Goal: Transaction & Acquisition: Book appointment/travel/reservation

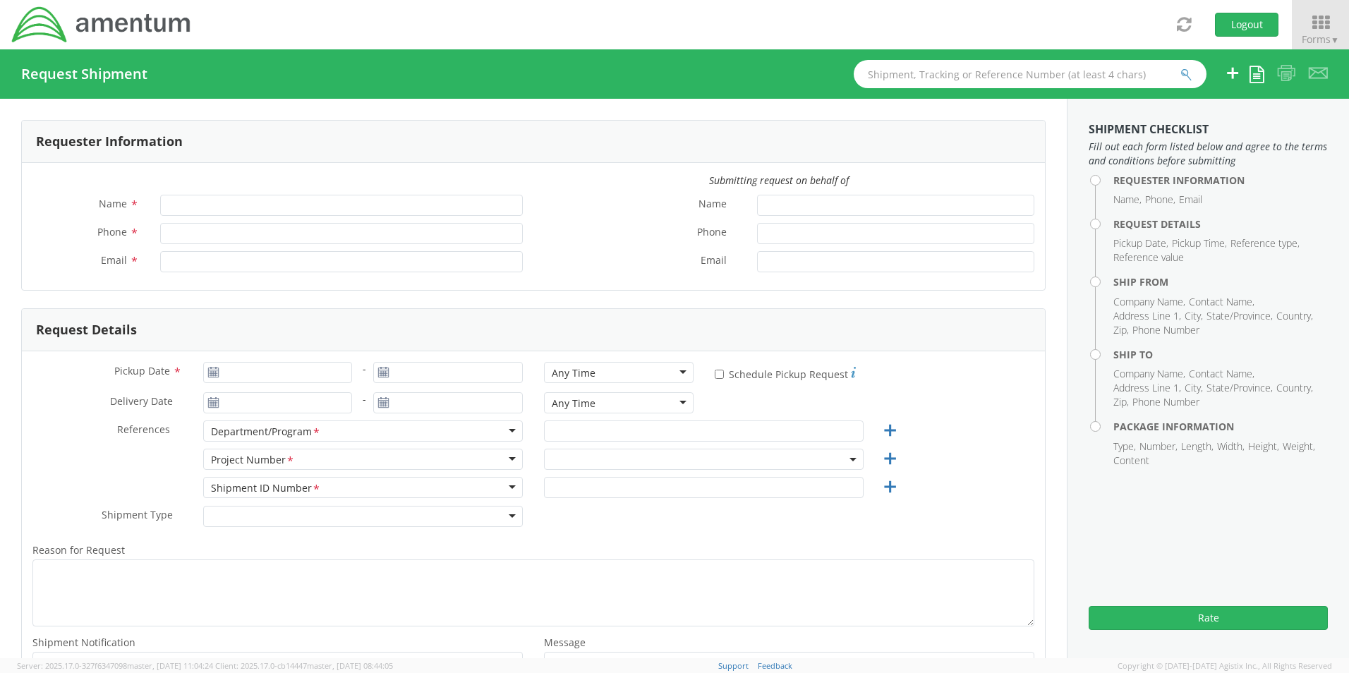
type input "[PERSON_NAME] (AJ) [PERSON_NAME]"
type input "[PHONE_NUMBER]"
type input "[PERSON_NAME][EMAIL_ADDRESS][PERSON_NAME][DOMAIN_NAME]"
click at [1307, 33] on span "Forms ▼" at bounding box center [1319, 38] width 37 height 13
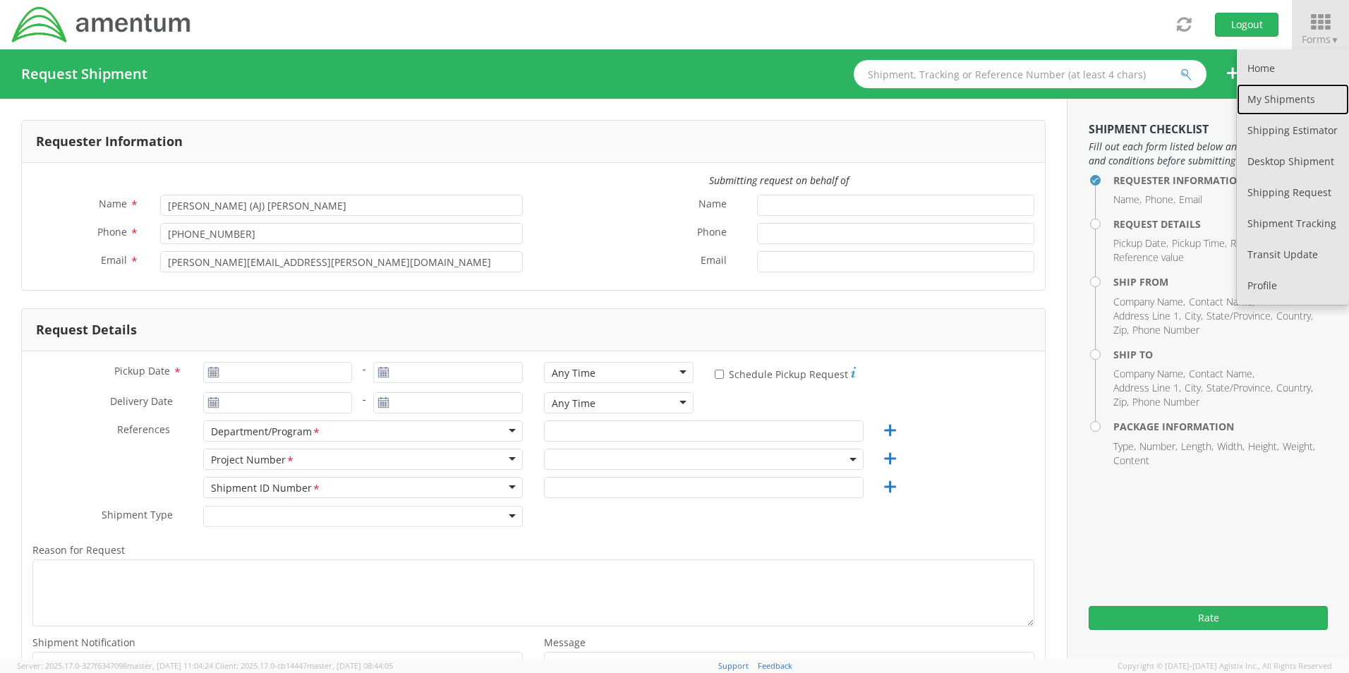
click at [1280, 95] on link "My Shipments" at bounding box center [1293, 99] width 112 height 31
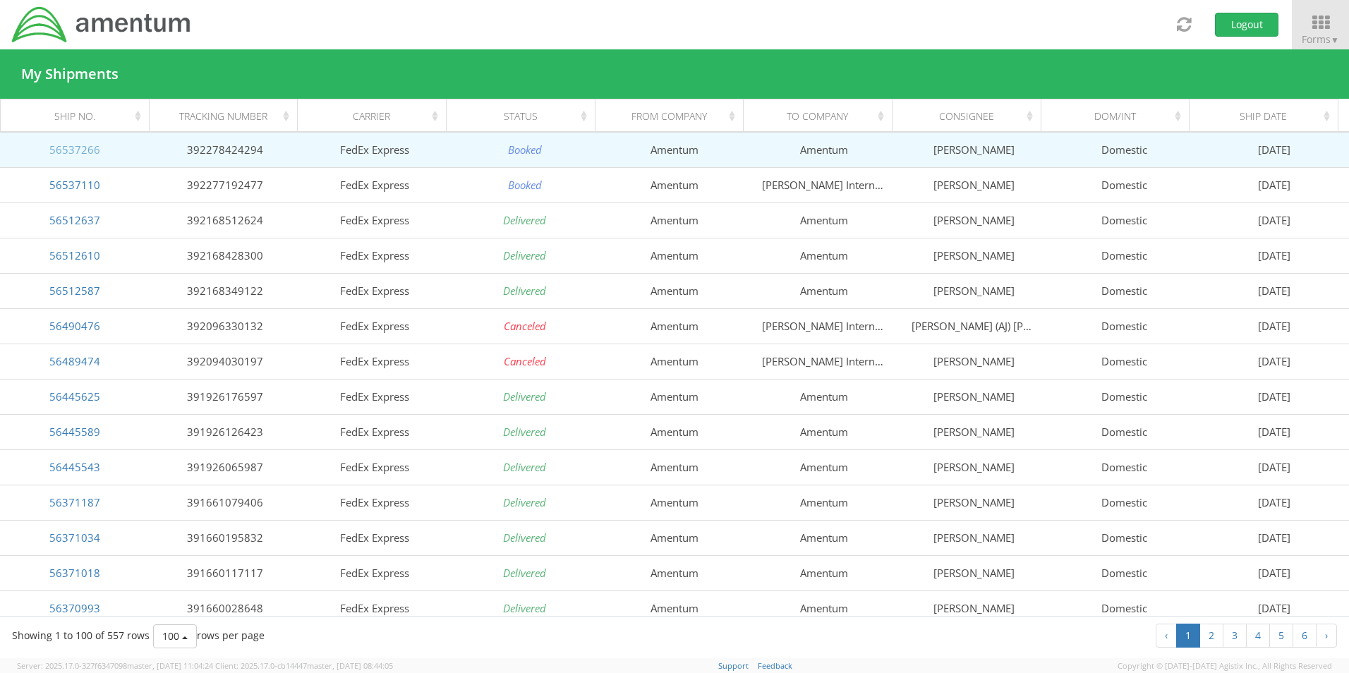
click at [92, 147] on link "56537266" at bounding box center [74, 149] width 51 height 14
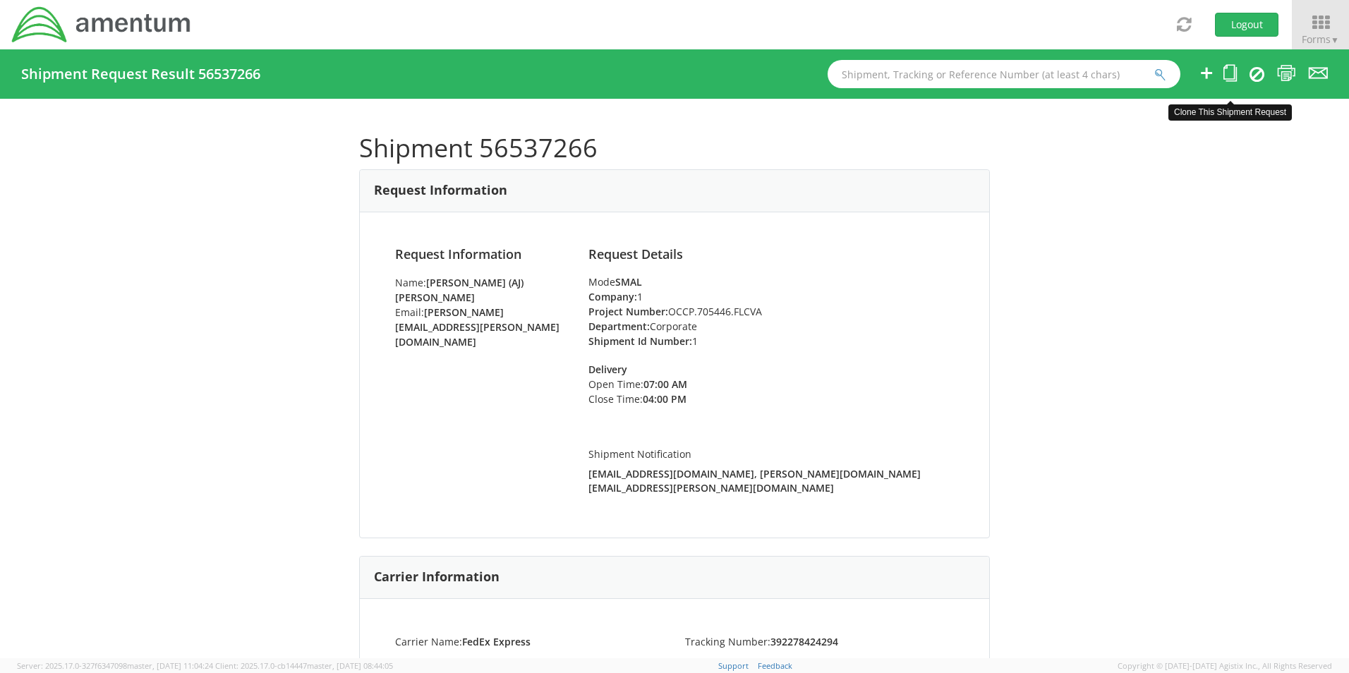
click at [1232, 68] on icon at bounding box center [1229, 73] width 13 height 18
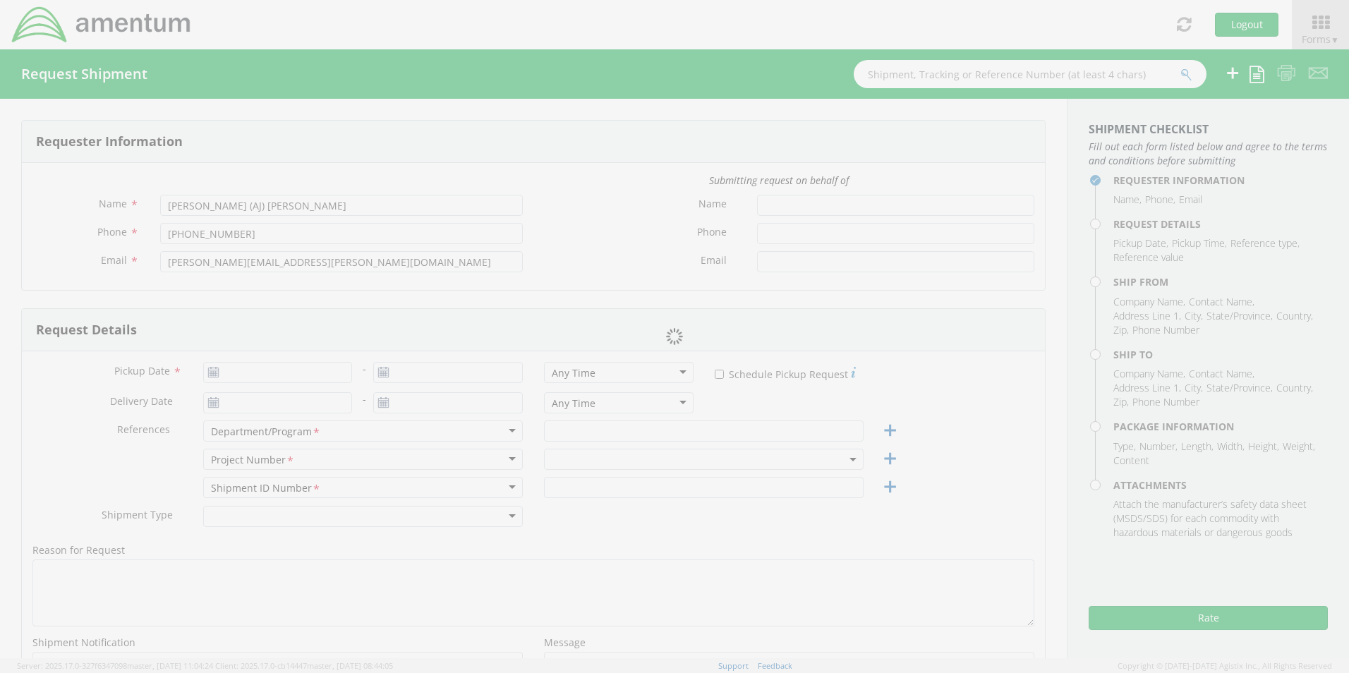
type input "[DATE]"
type input "Corporate"
type input "1"
select select
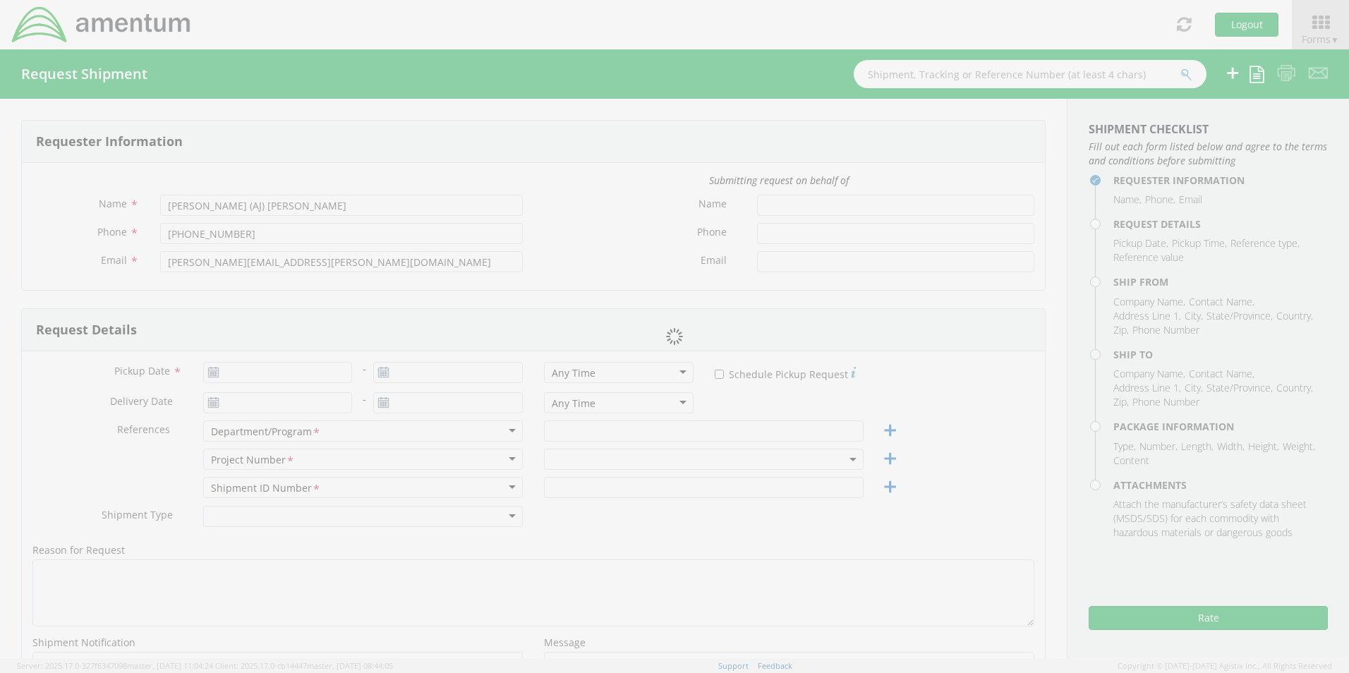
type input "Amentum"
type input "[PERSON_NAME]"
type input "[GEOGRAPHIC_DATA]"
type input "22043"
type input "[PERSON_NAME]"
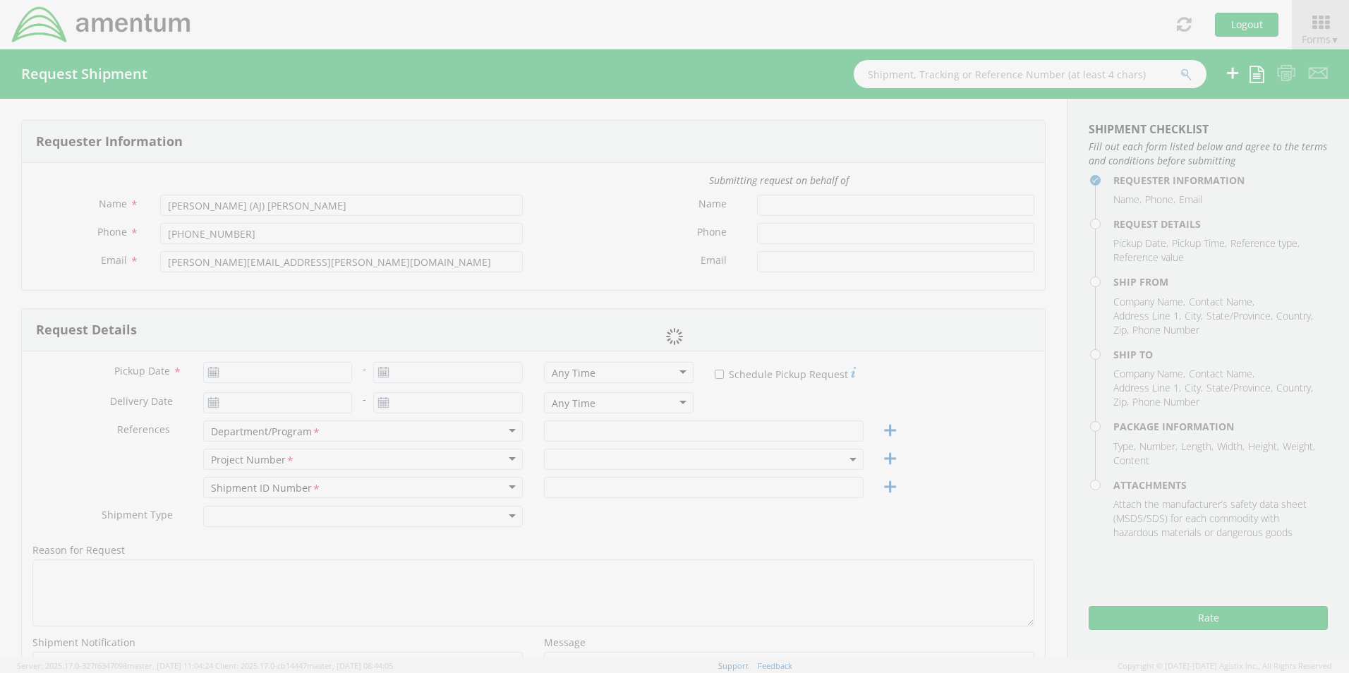
type input "5712946799"
type input "[PERSON_NAME][EMAIL_ADDRESS][PERSON_NAME][DOMAIN_NAME]"
select select
type input "Amentum"
type input "[STREET_ADDRESS][PERSON_NAME]"
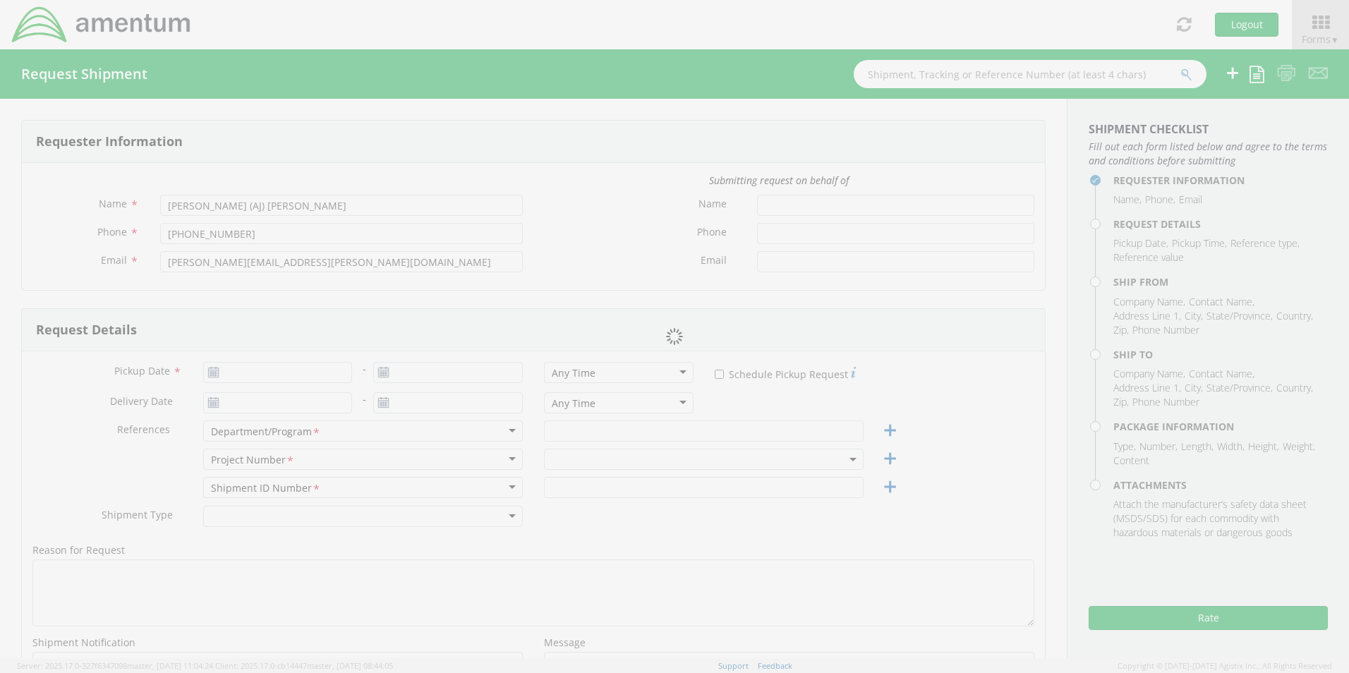
type input "Suite 200"
type input "[GEOGRAPHIC_DATA]"
type input "20874"
type input "[PERSON_NAME]"
type input "[PHONE_NUMBER]"
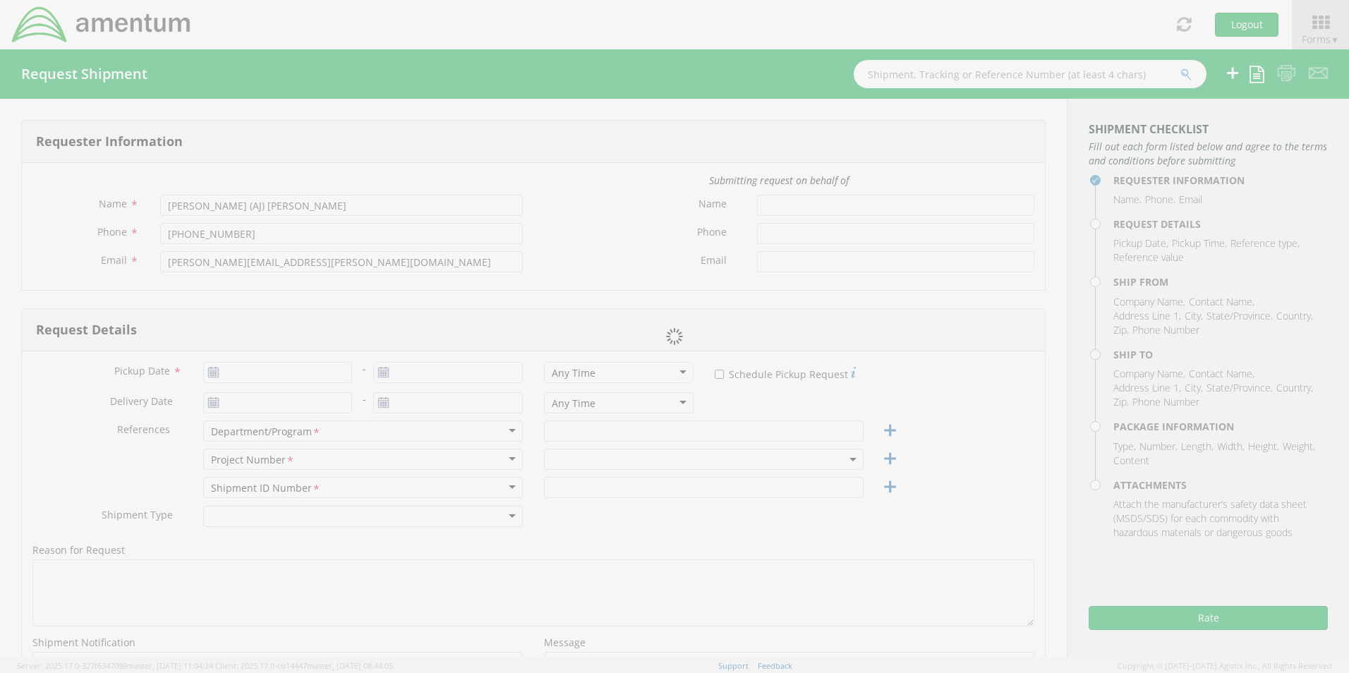
type input "[EMAIL_ADDRESS][DOMAIN_NAME]"
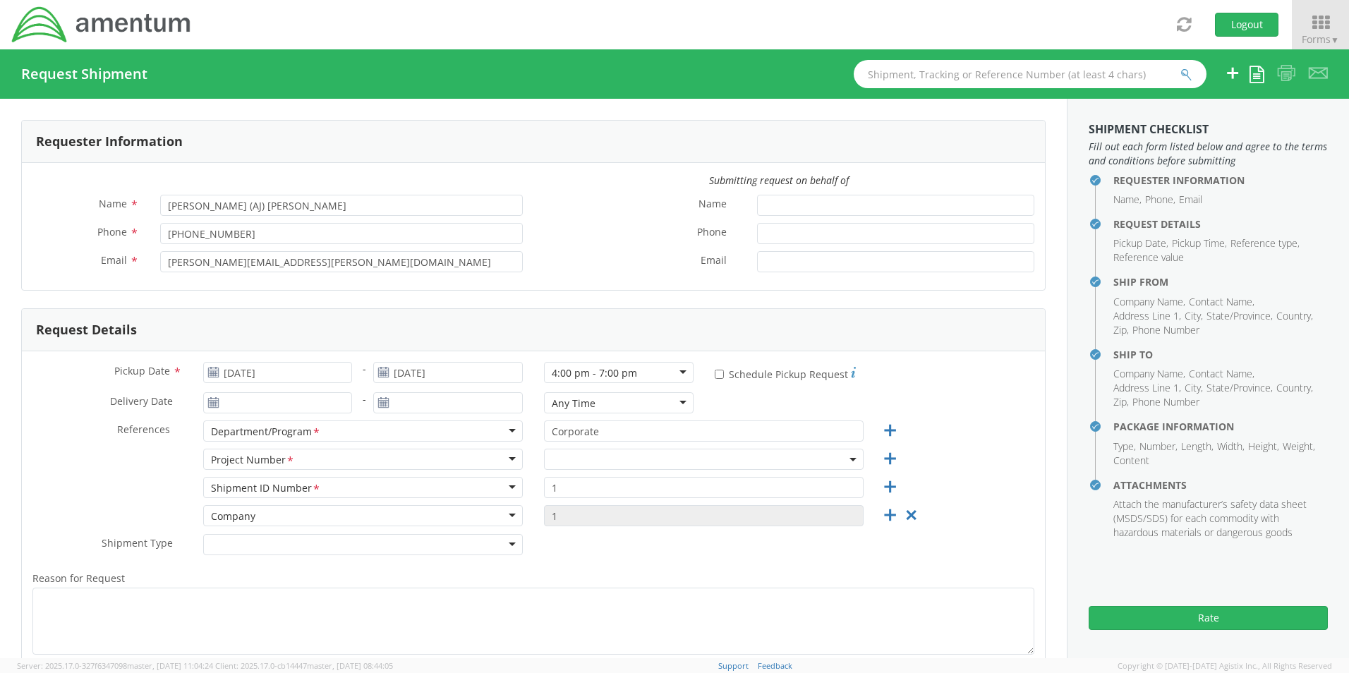
select select "OCCP.705446.FLCVA"
click at [280, 376] on input "[DATE]" at bounding box center [278, 372] width 150 height 21
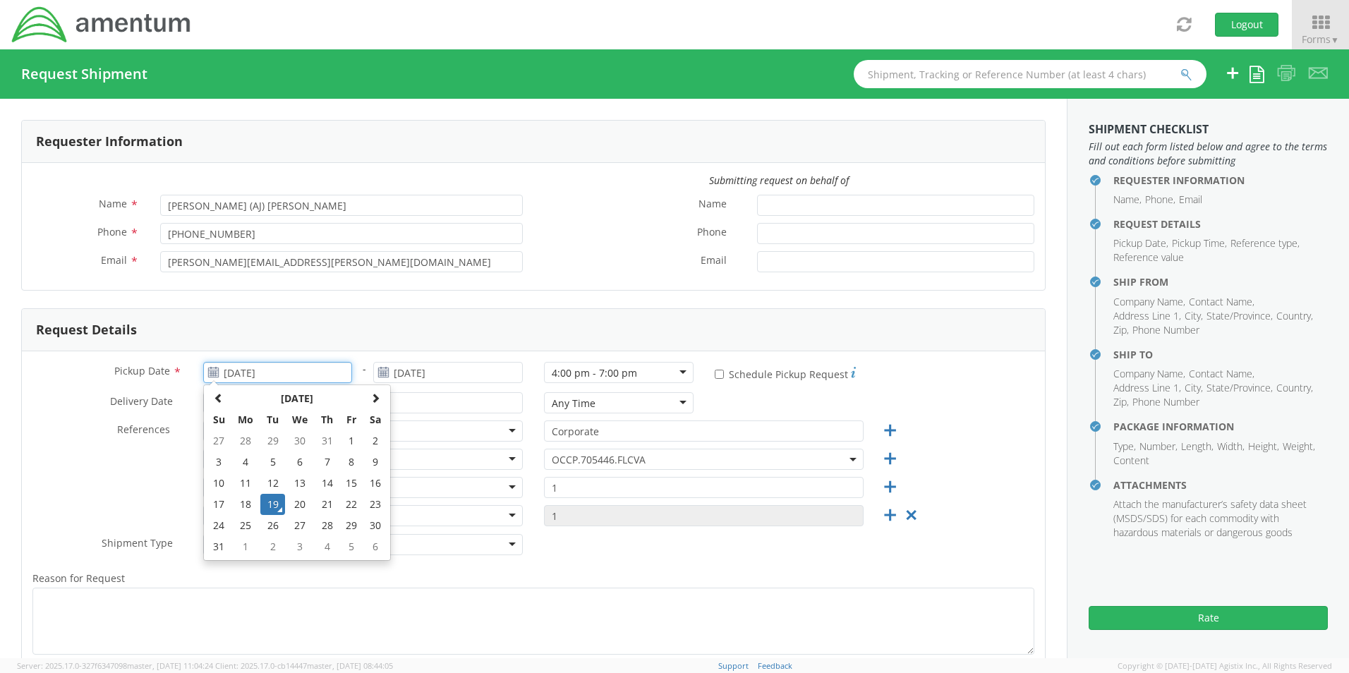
click at [280, 375] on input "[DATE]" at bounding box center [278, 372] width 150 height 21
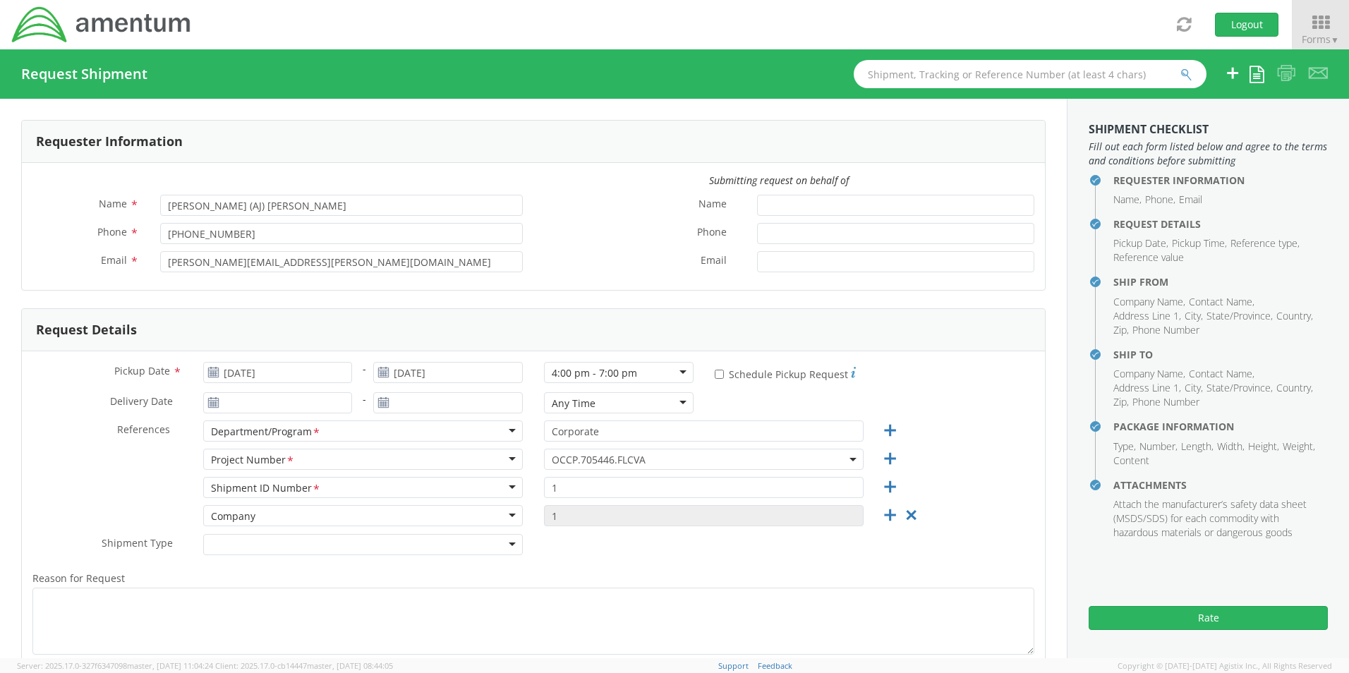
click at [485, 336] on div "Request Details" at bounding box center [533, 330] width 1023 height 42
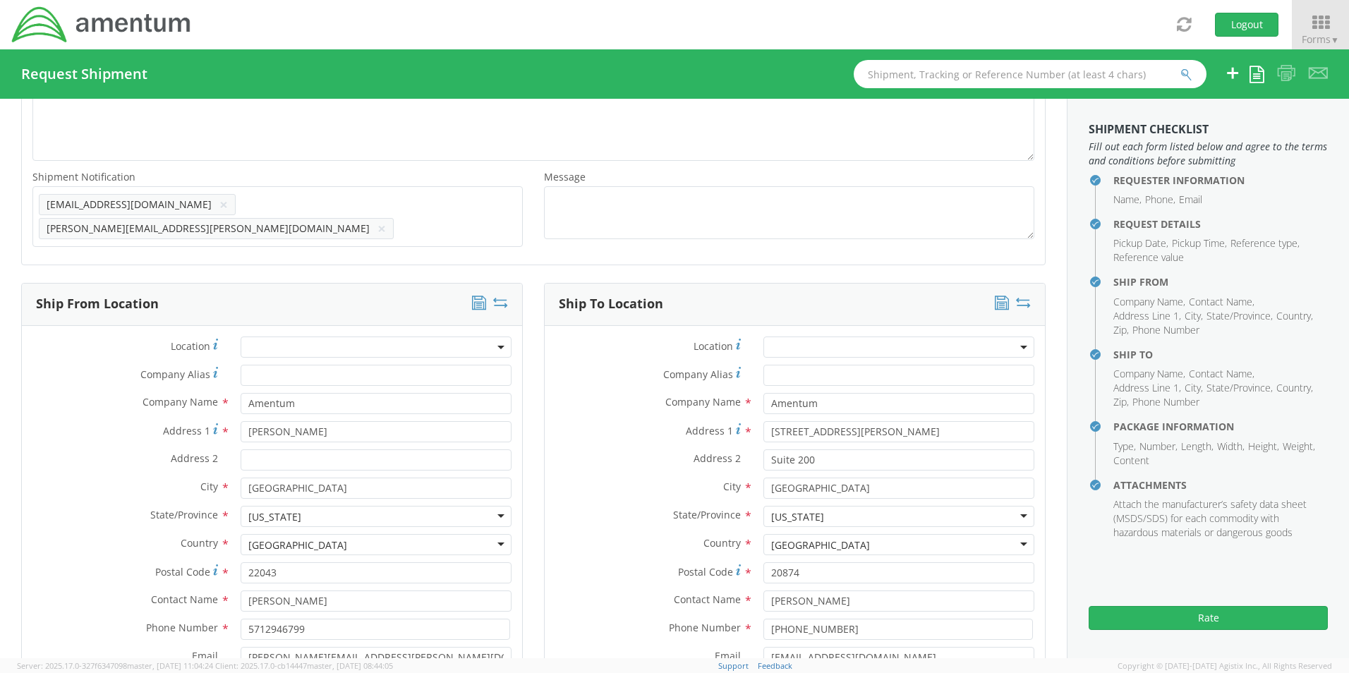
scroll to position [564, 0]
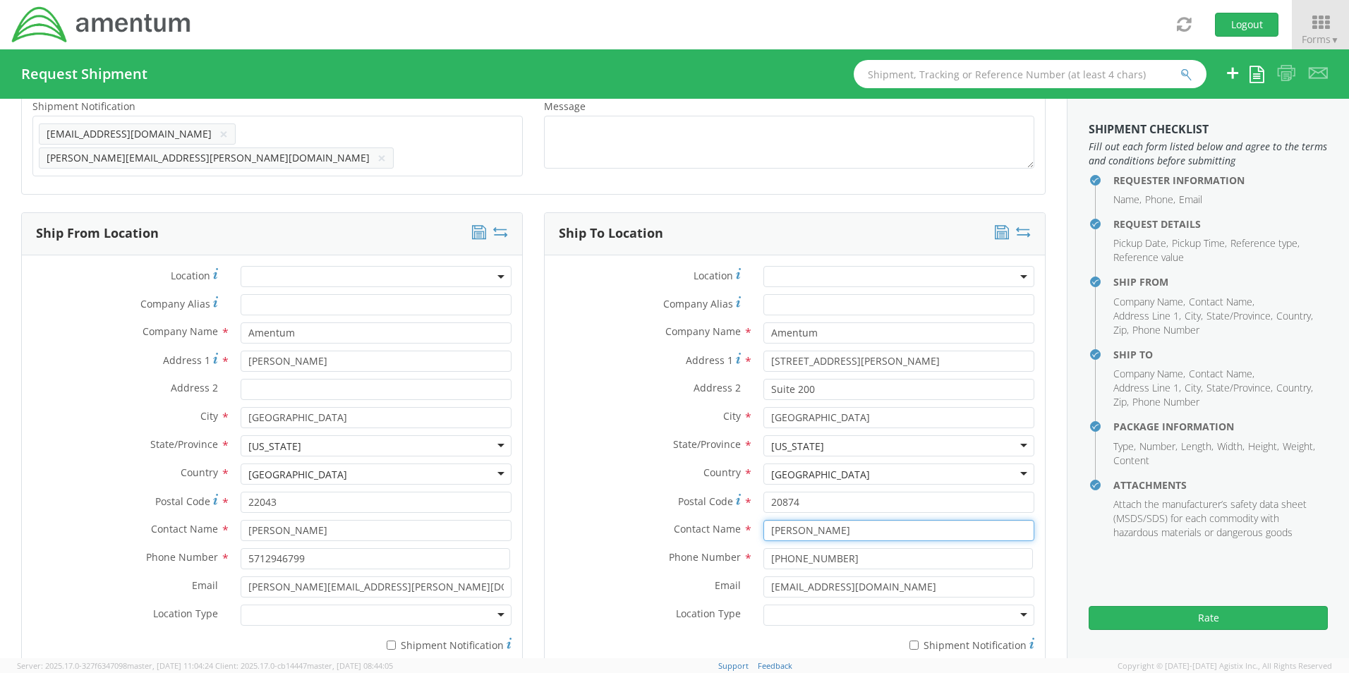
drag, startPoint x: 835, startPoint y: 522, endPoint x: 726, endPoint y: 525, distance: 109.4
click at [726, 525] on div "Contact Name * [PERSON_NAME]" at bounding box center [795, 530] width 500 height 21
type input "MS Tax Department"
click at [801, 564] on span "[STREET_ADDRESS][PERSON_NAME]" at bounding box center [893, 564] width 245 height 28
select select
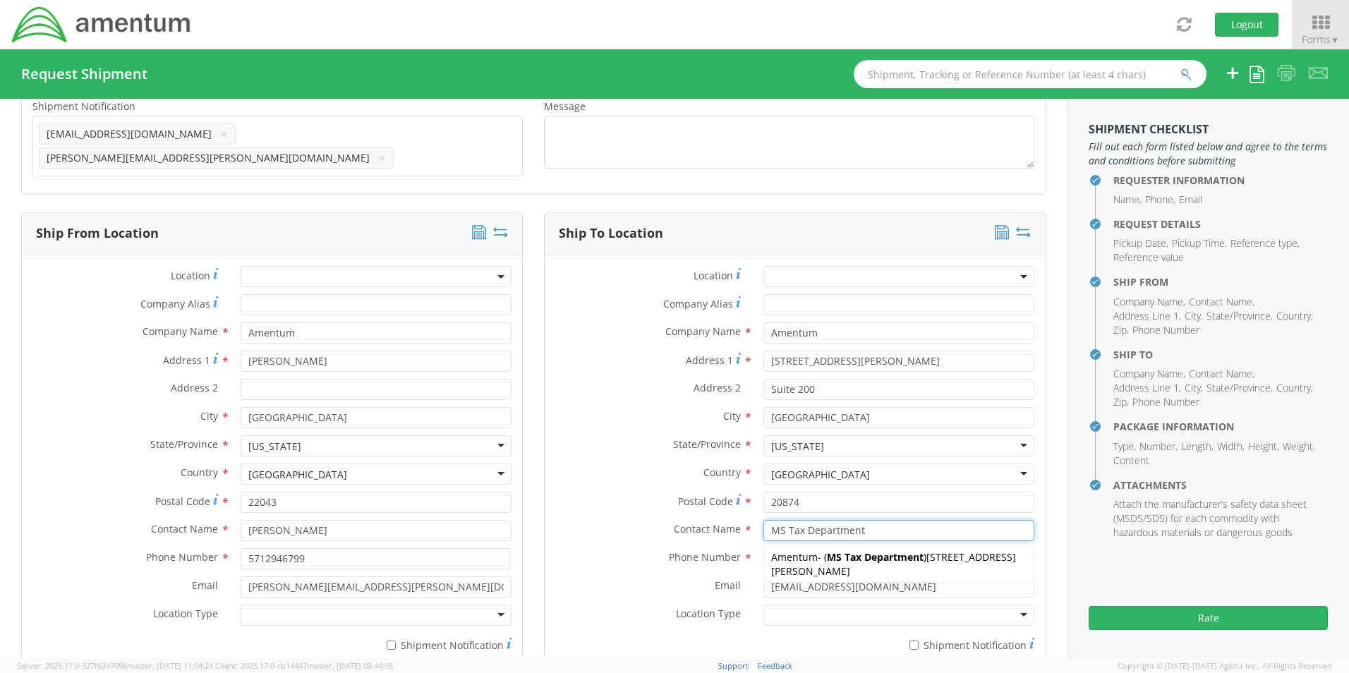
type input "[GEOGRAPHIC_DATA]"
type input "20876"
type input "[PHONE_NUMBER]"
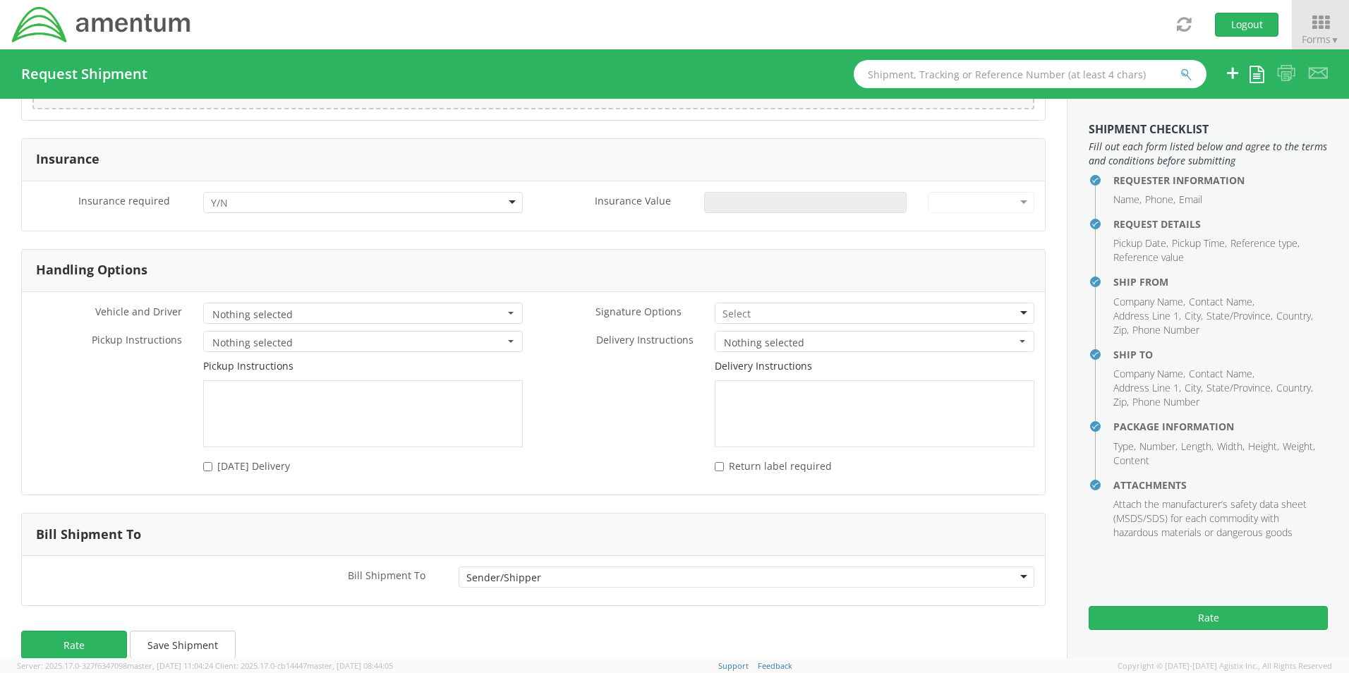
scroll to position [1836, 0]
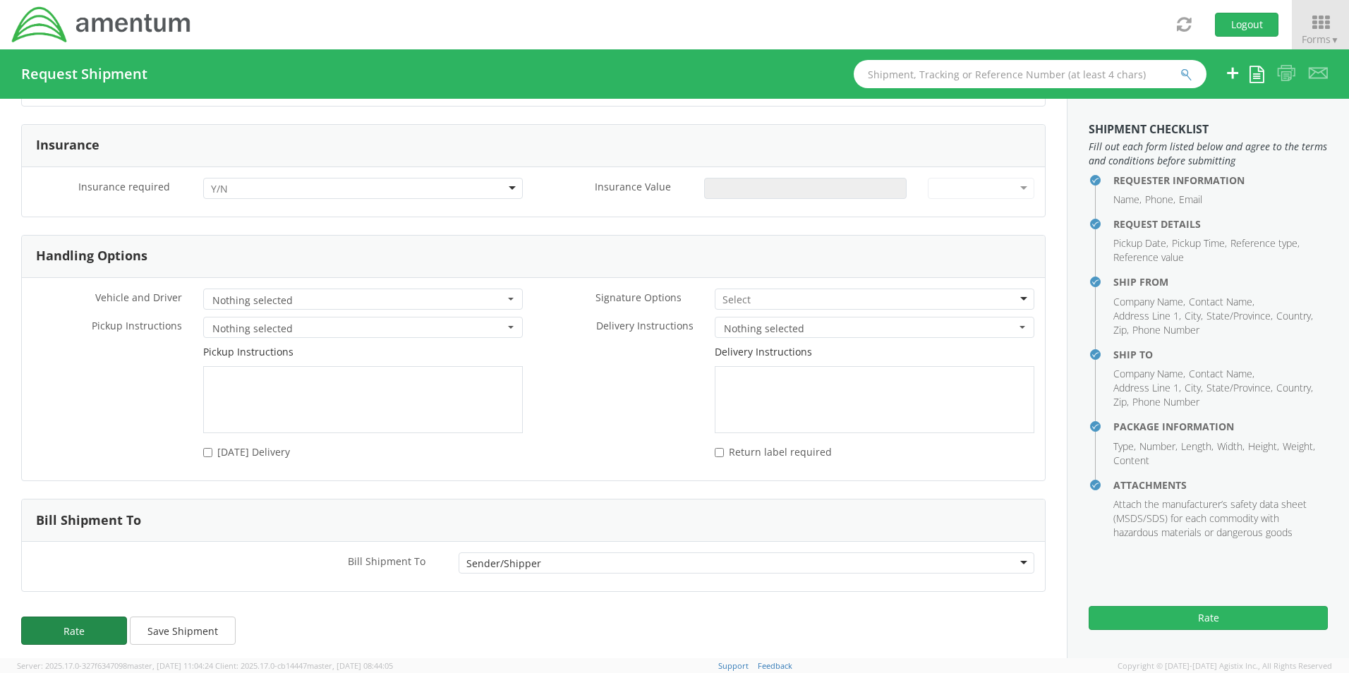
type input "MS Tax Department"
click at [95, 619] on button "Rate" at bounding box center [74, 630] width 106 height 28
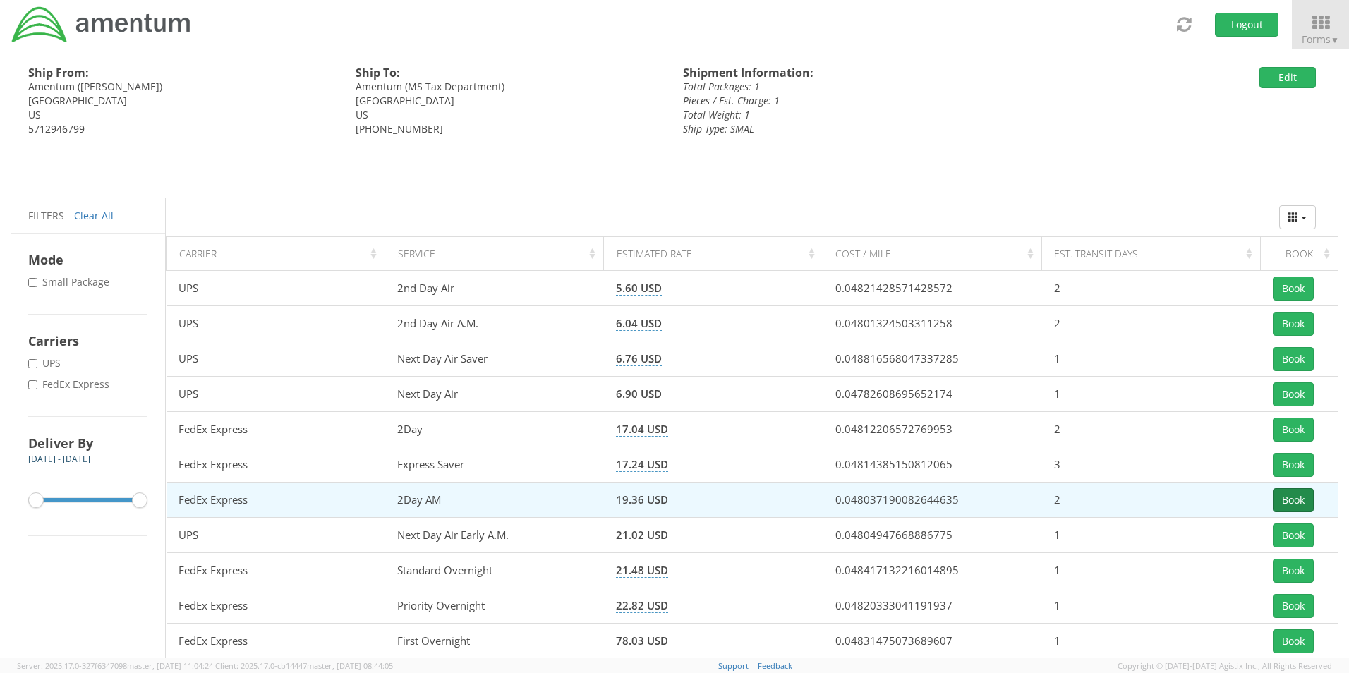
click at [1287, 496] on button "Book" at bounding box center [1292, 500] width 41 height 24
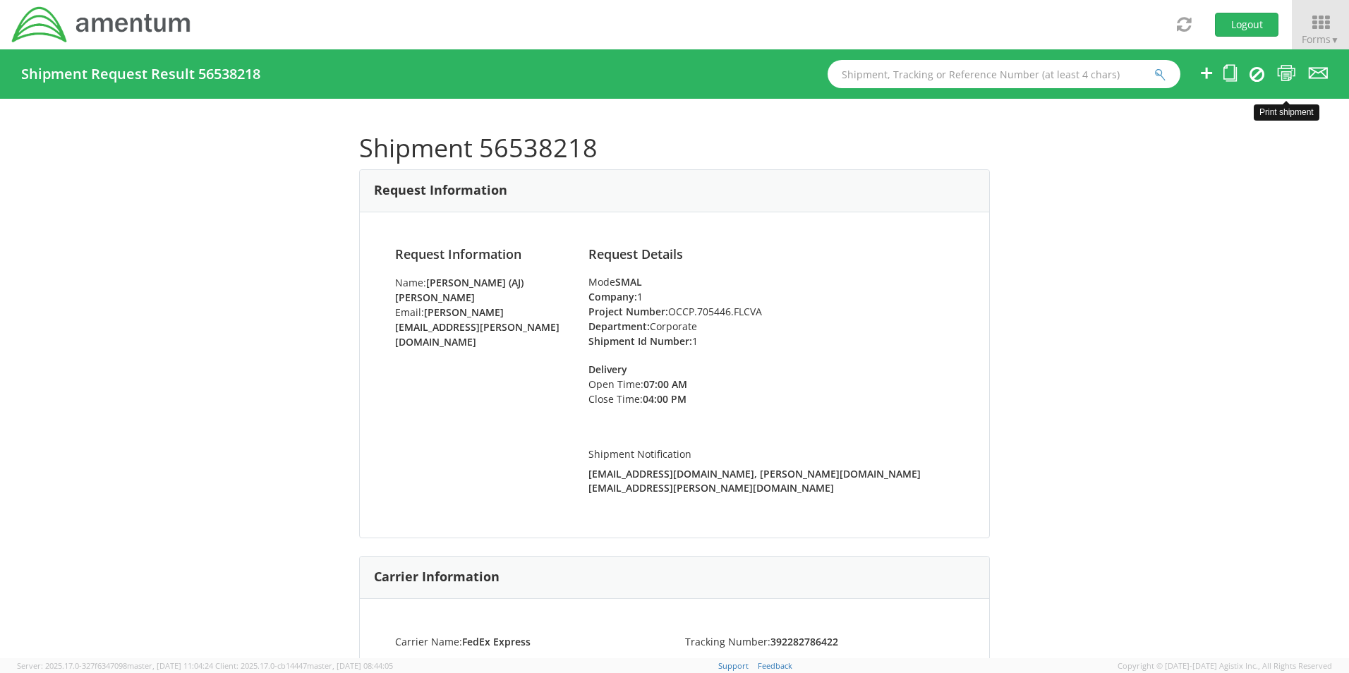
click at [1289, 71] on icon at bounding box center [1286, 73] width 19 height 18
